Goal: Find specific page/section: Find specific page/section

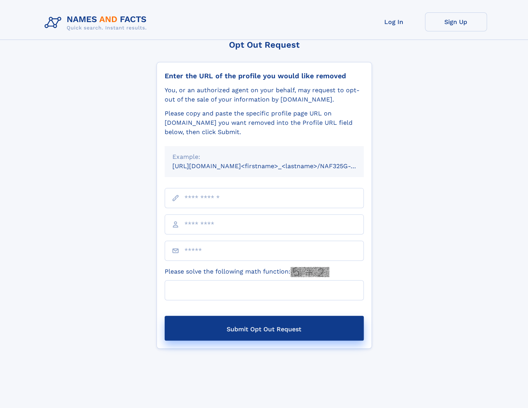
scroll to position [103, 0]
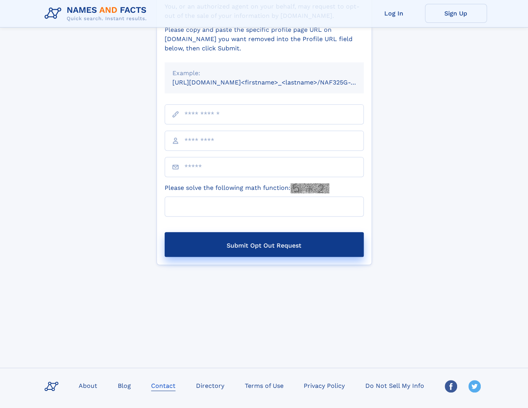
click at [172, 382] on link "Contact" at bounding box center [163, 384] width 31 height 11
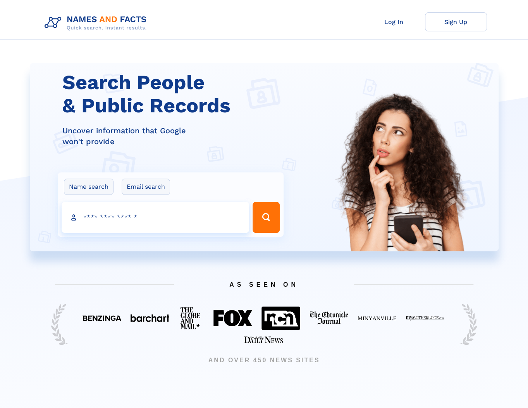
click at [155, 211] on input "Search people" at bounding box center [155, 217] width 187 height 31
type input "**********"
click at [255, 215] on button "Search Button" at bounding box center [265, 217] width 27 height 31
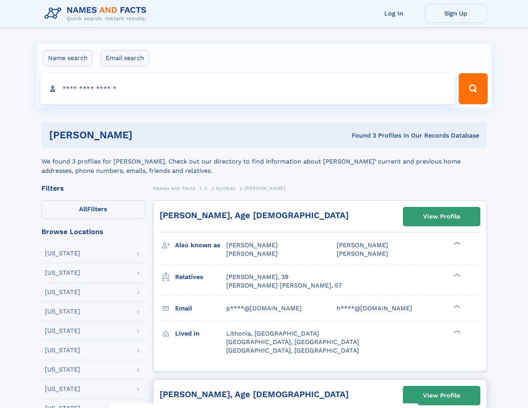
scroll to position [258, 0]
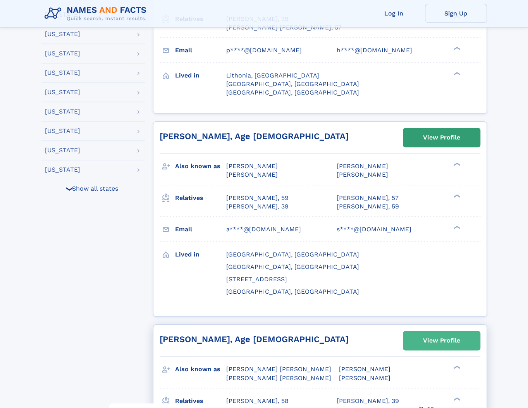
click at [425, 331] on div "View Profile" at bounding box center [441, 340] width 37 height 18
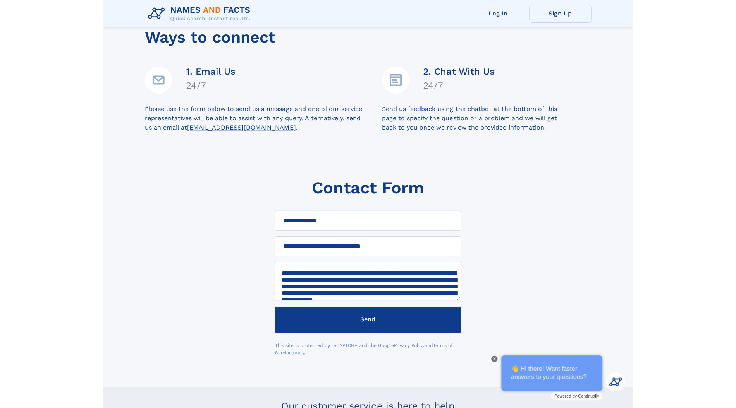
scroll to position [49, 0]
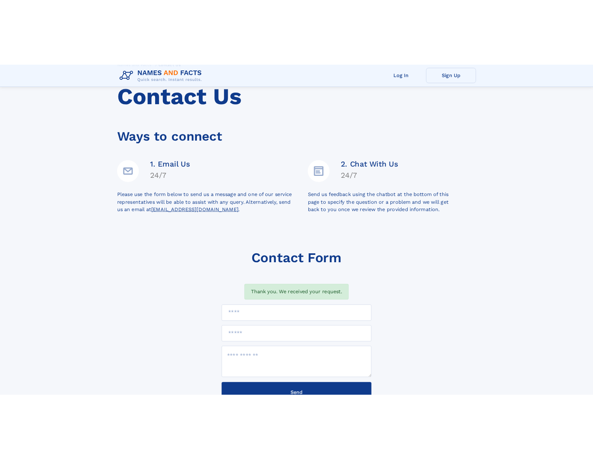
scroll to position [51, 0]
